Goal: Information Seeking & Learning: Compare options

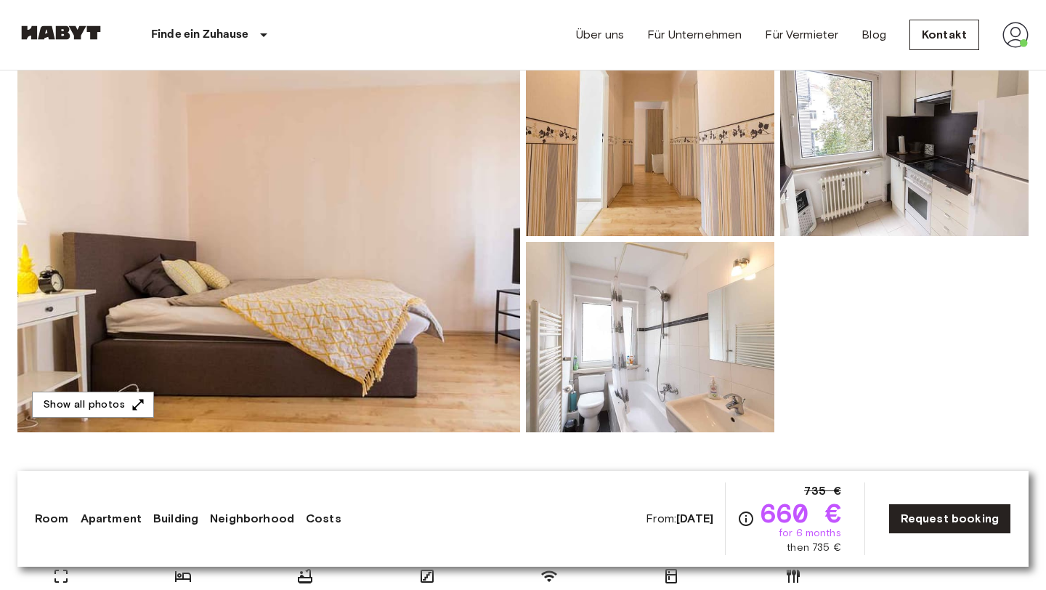
scroll to position [162, 0]
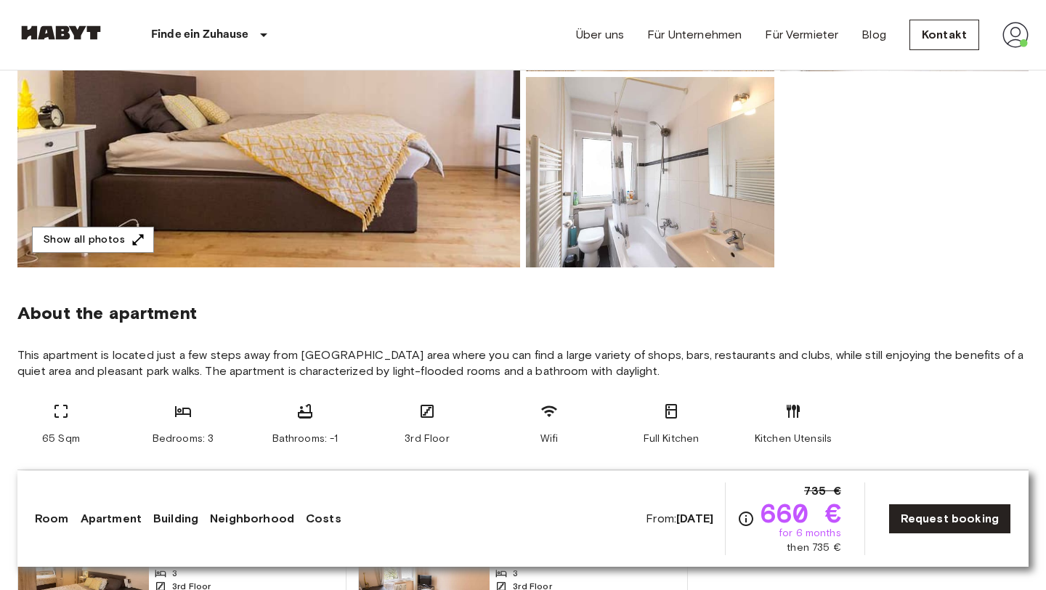
scroll to position [339, 0]
